Goal: Task Accomplishment & Management: Use online tool/utility

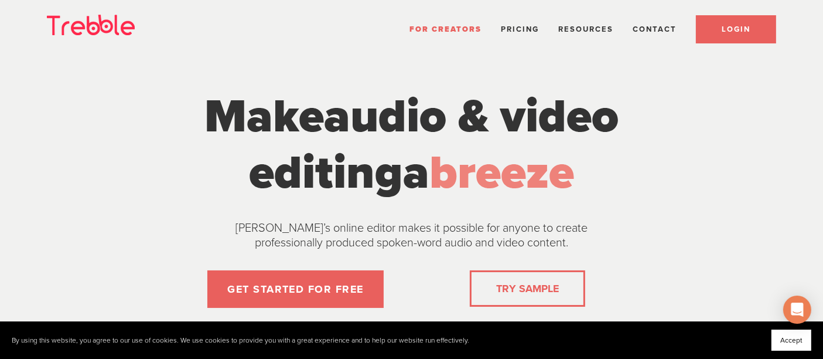
click at [718, 29] on link "LOGIN" at bounding box center [736, 29] width 80 height 28
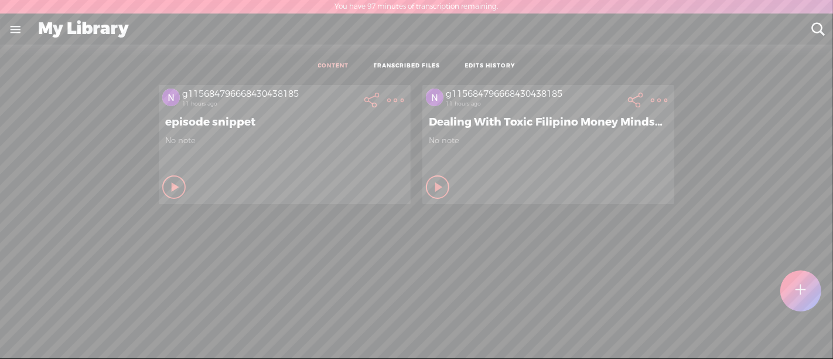
click at [404, 100] on t at bounding box center [395, 100] width 16 height 16
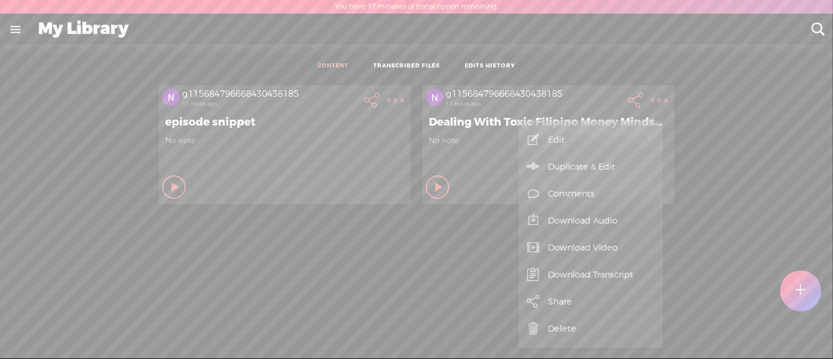
click at [588, 140] on link "Edit" at bounding box center [590, 139] width 132 height 27
